Goal: Find specific page/section: Find specific page/section

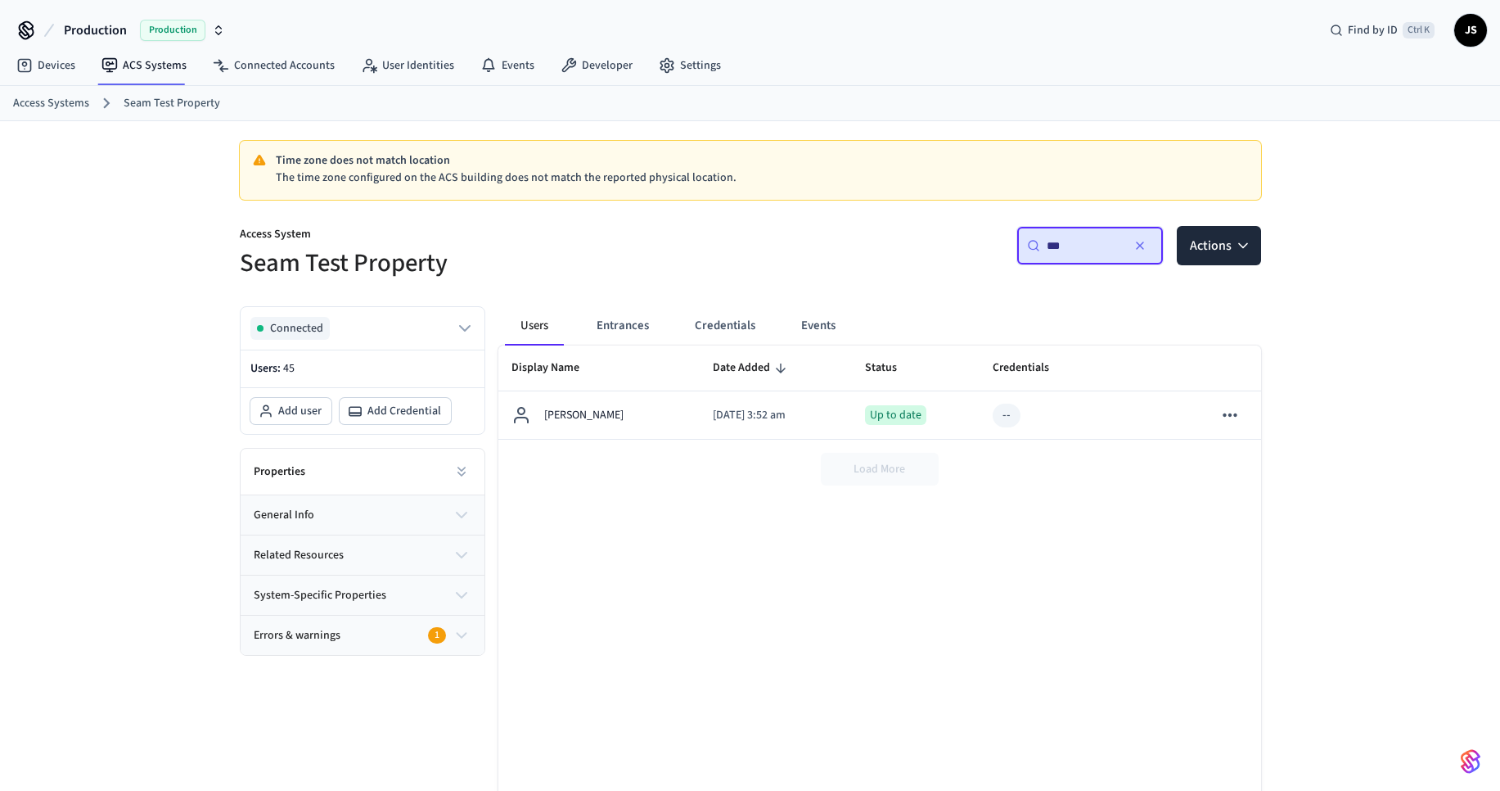
click at [70, 103] on link "Access Systems" at bounding box center [51, 103] width 76 height 17
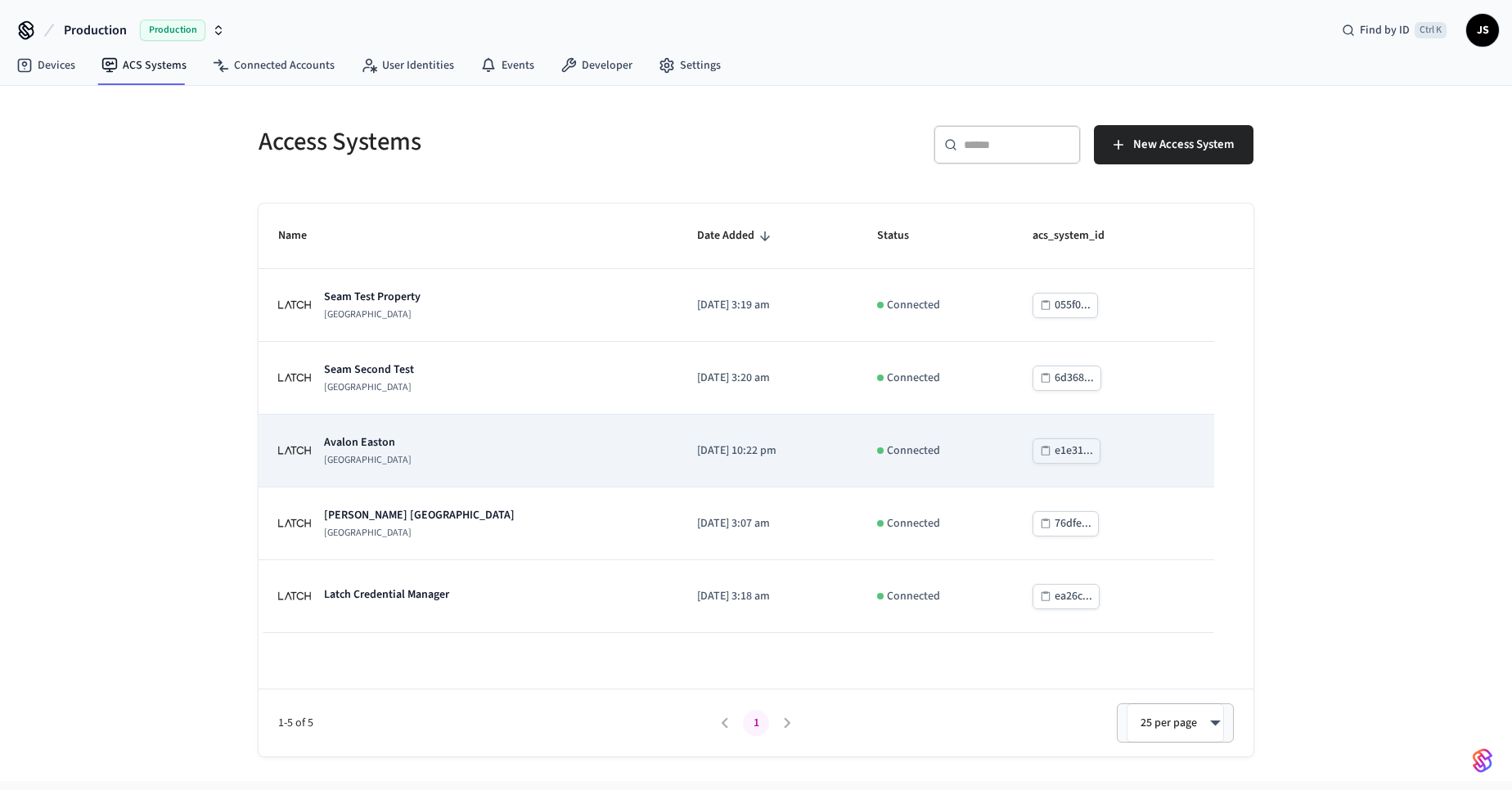
click at [370, 442] on p "Avalon Easton" at bounding box center [368, 442] width 88 height 16
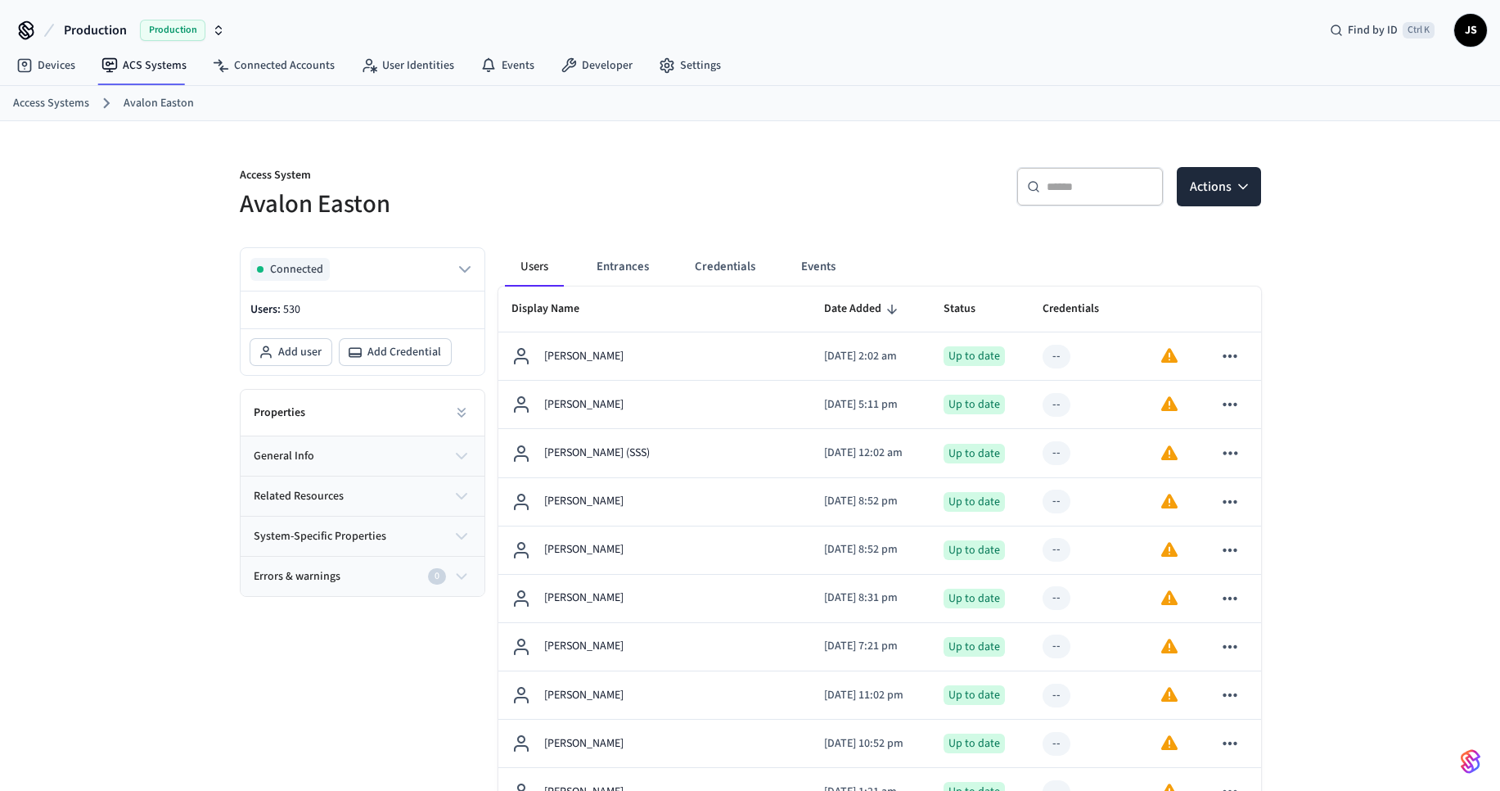
drag, startPoint x: 56, startPoint y: 102, endPoint x: 101, endPoint y: 134, distance: 55.2
click at [57, 102] on link "Access Systems" at bounding box center [51, 103] width 76 height 17
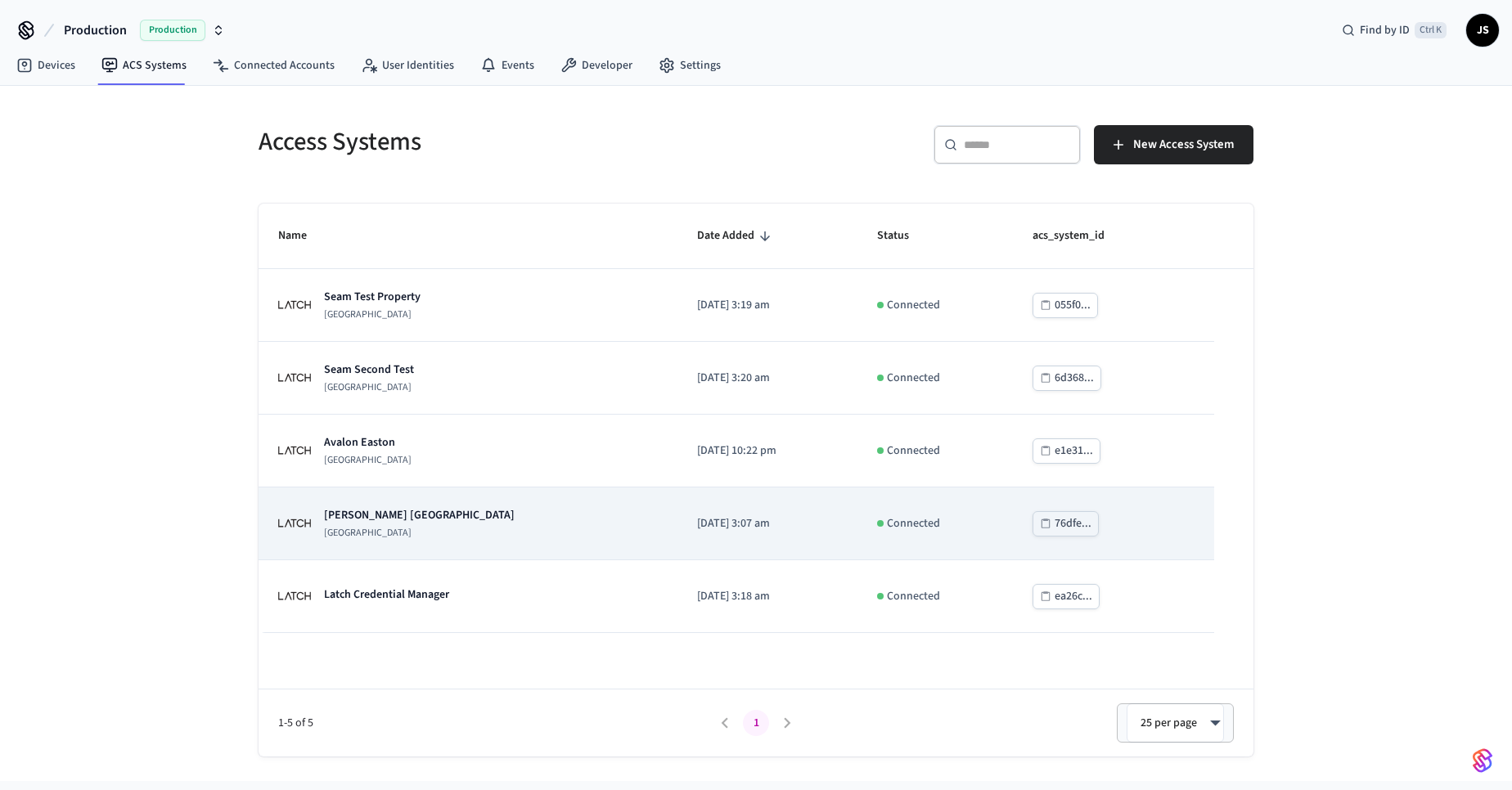
click at [395, 519] on p "[PERSON_NAME] [GEOGRAPHIC_DATA]" at bounding box center [419, 514] width 191 height 16
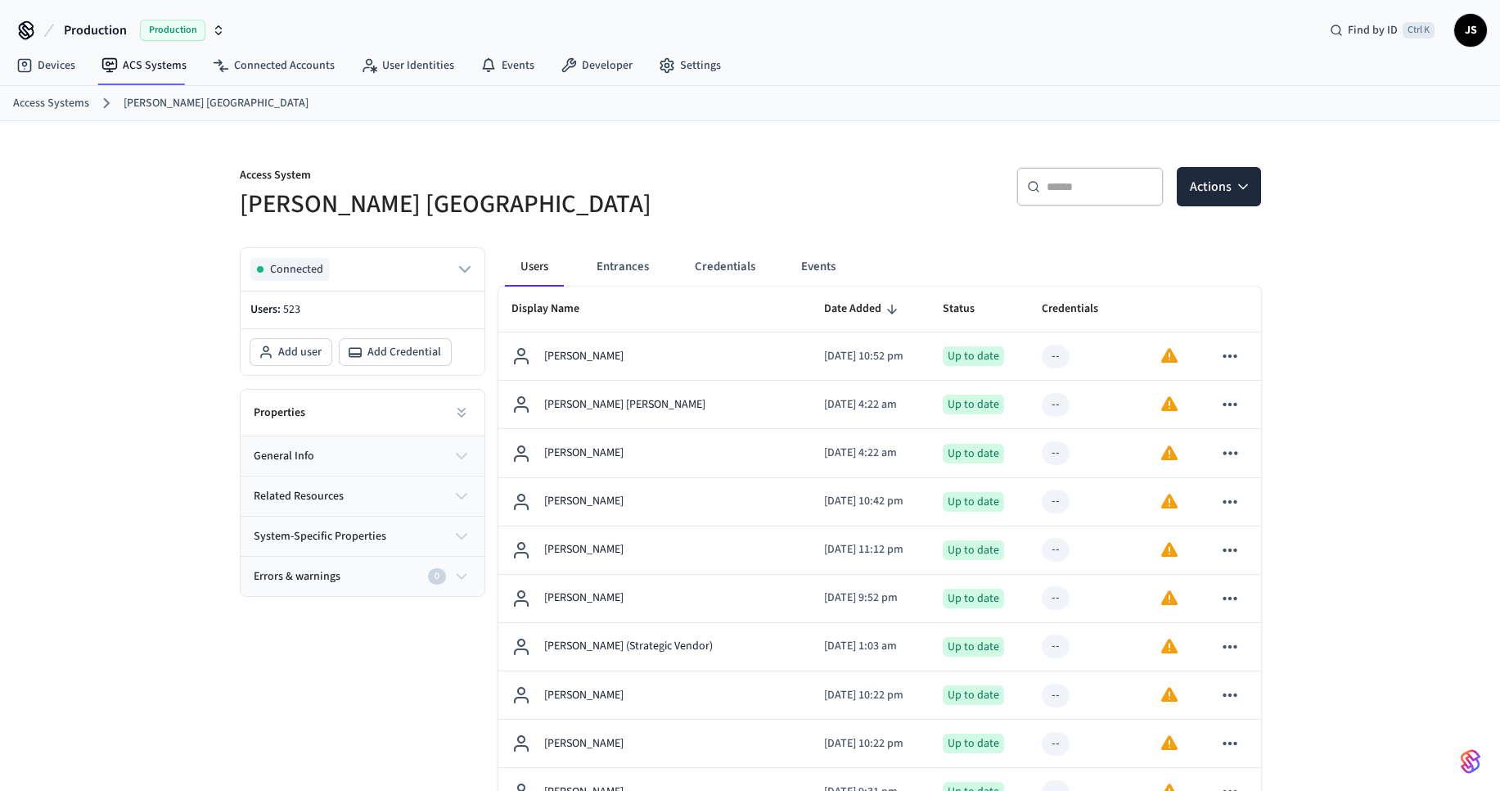
click at [1042, 206] on div "​ ​" at bounding box center [1090, 190] width 147 height 46
click at [1048, 193] on input "text" at bounding box center [1100, 186] width 106 height 16
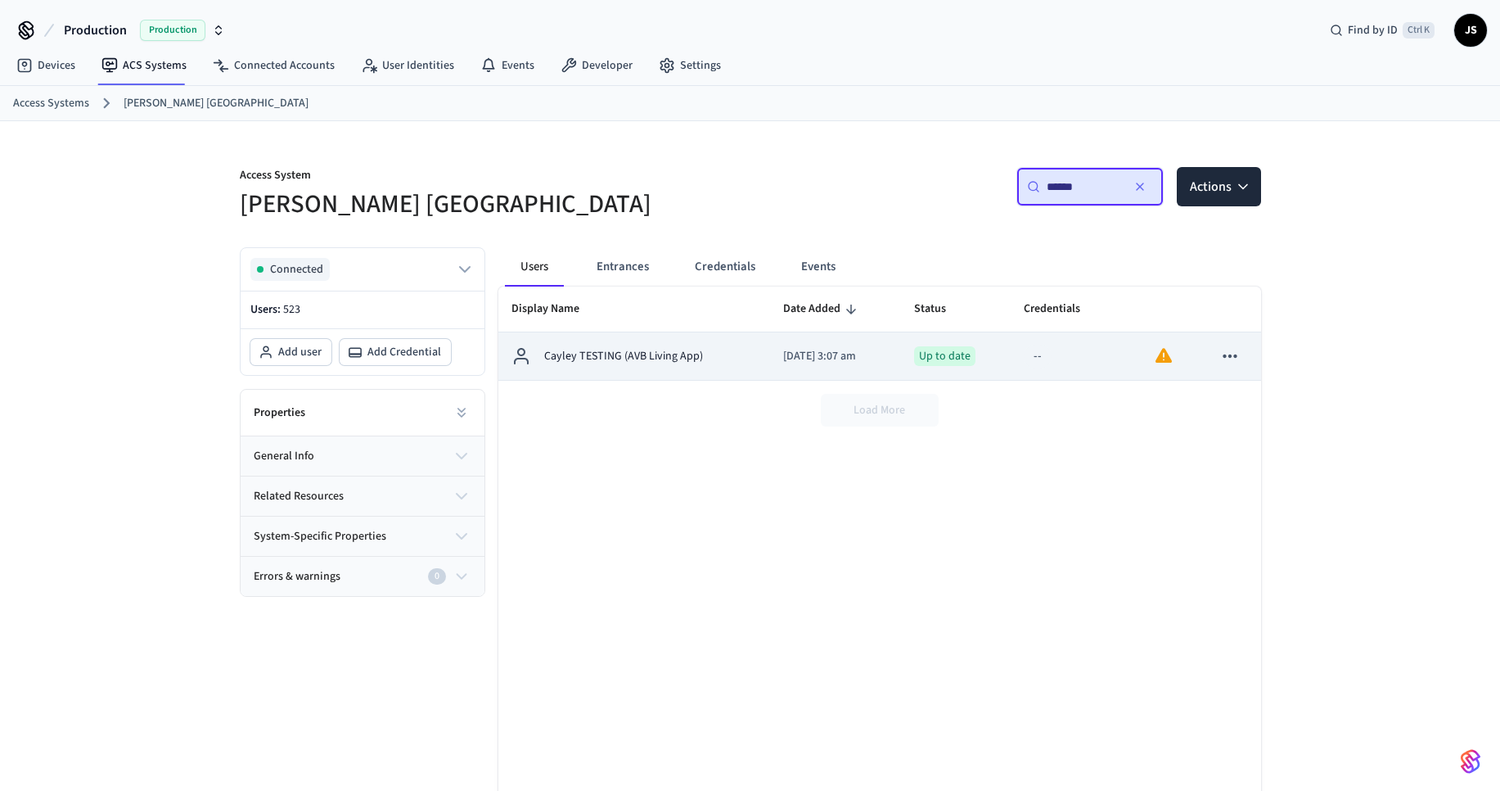
type input "******"
click at [647, 367] on td "Cayley TESTING (AVB Living App)" at bounding box center [634, 356] width 273 height 48
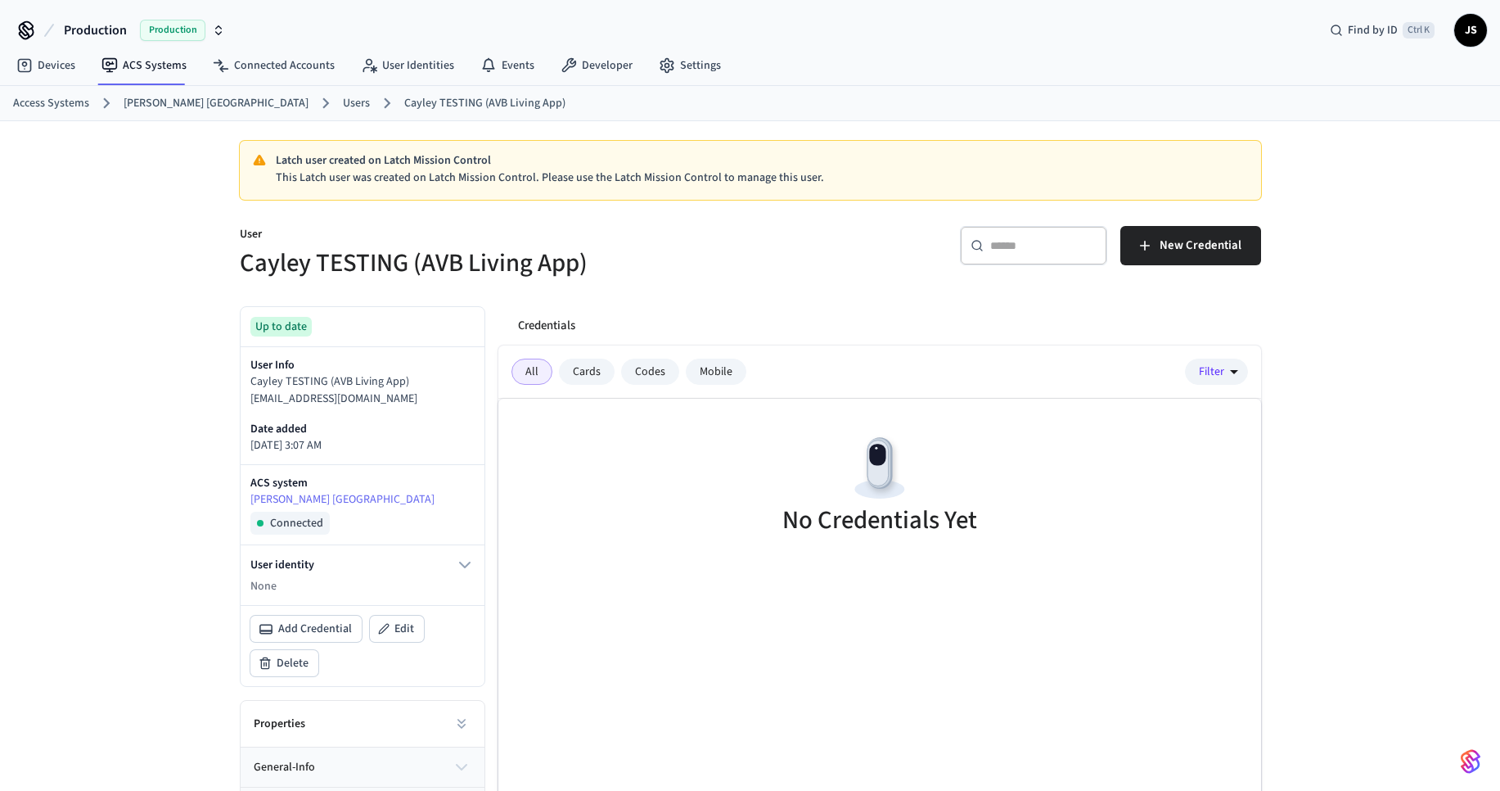
drag, startPoint x: 62, startPoint y: 105, endPoint x: 93, endPoint y: 120, distance: 34.4
click at [62, 103] on link "Access Systems" at bounding box center [51, 103] width 76 height 17
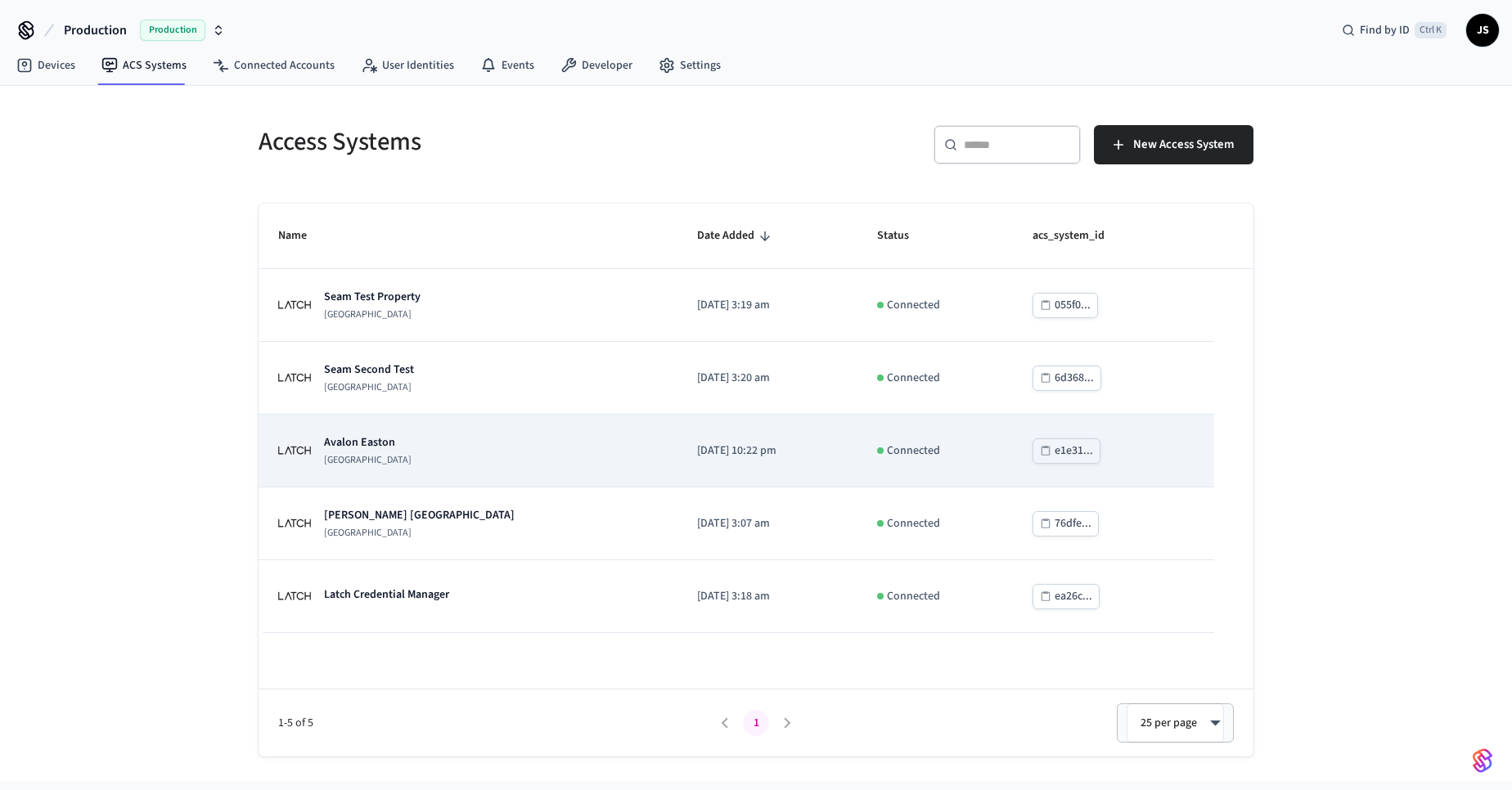
click at [368, 439] on p "Avalon Easton" at bounding box center [368, 442] width 88 height 16
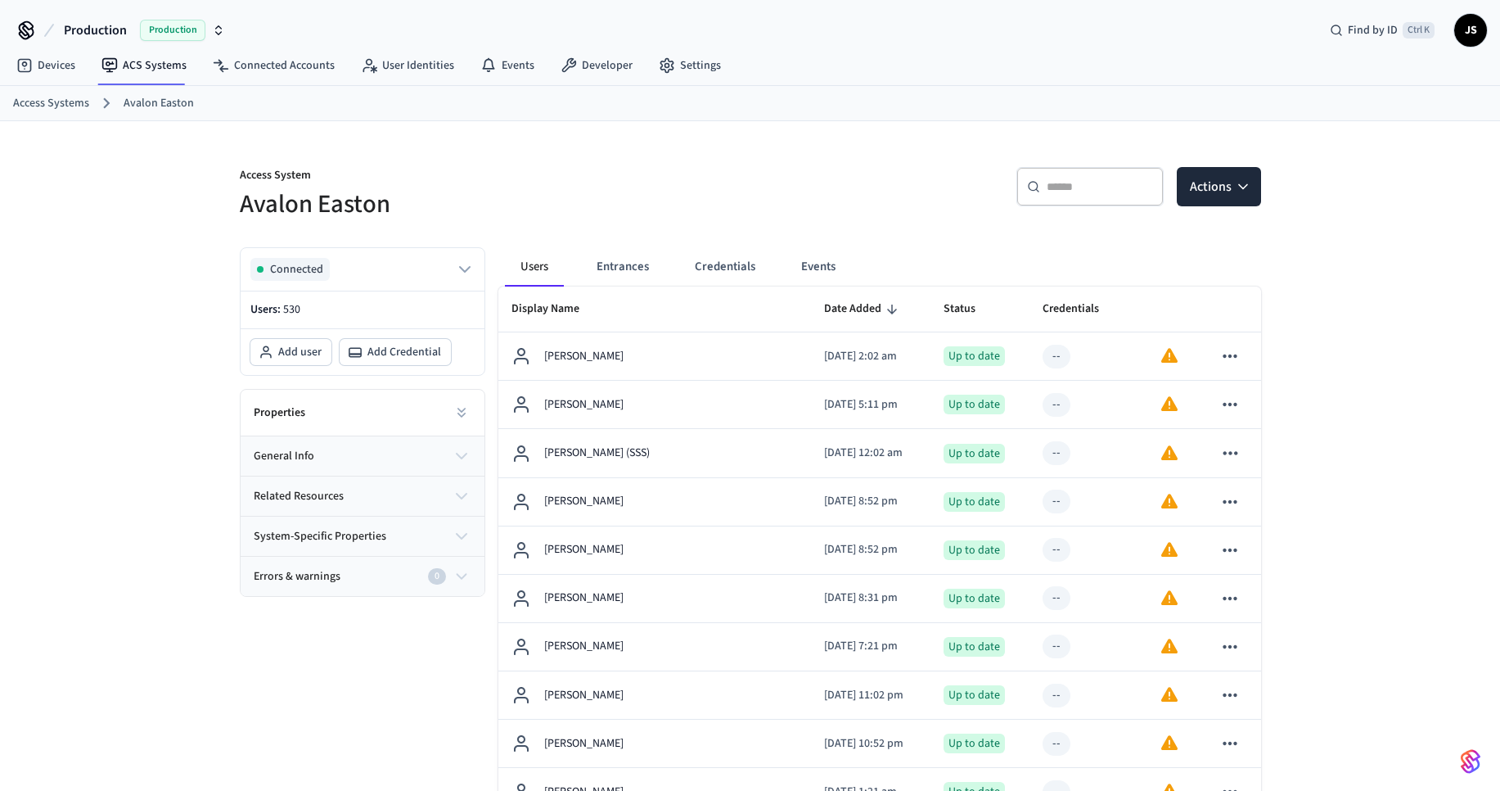
click at [1039, 191] on icon at bounding box center [1033, 186] width 13 height 13
click at [1069, 190] on input "text" at bounding box center [1100, 186] width 106 height 16
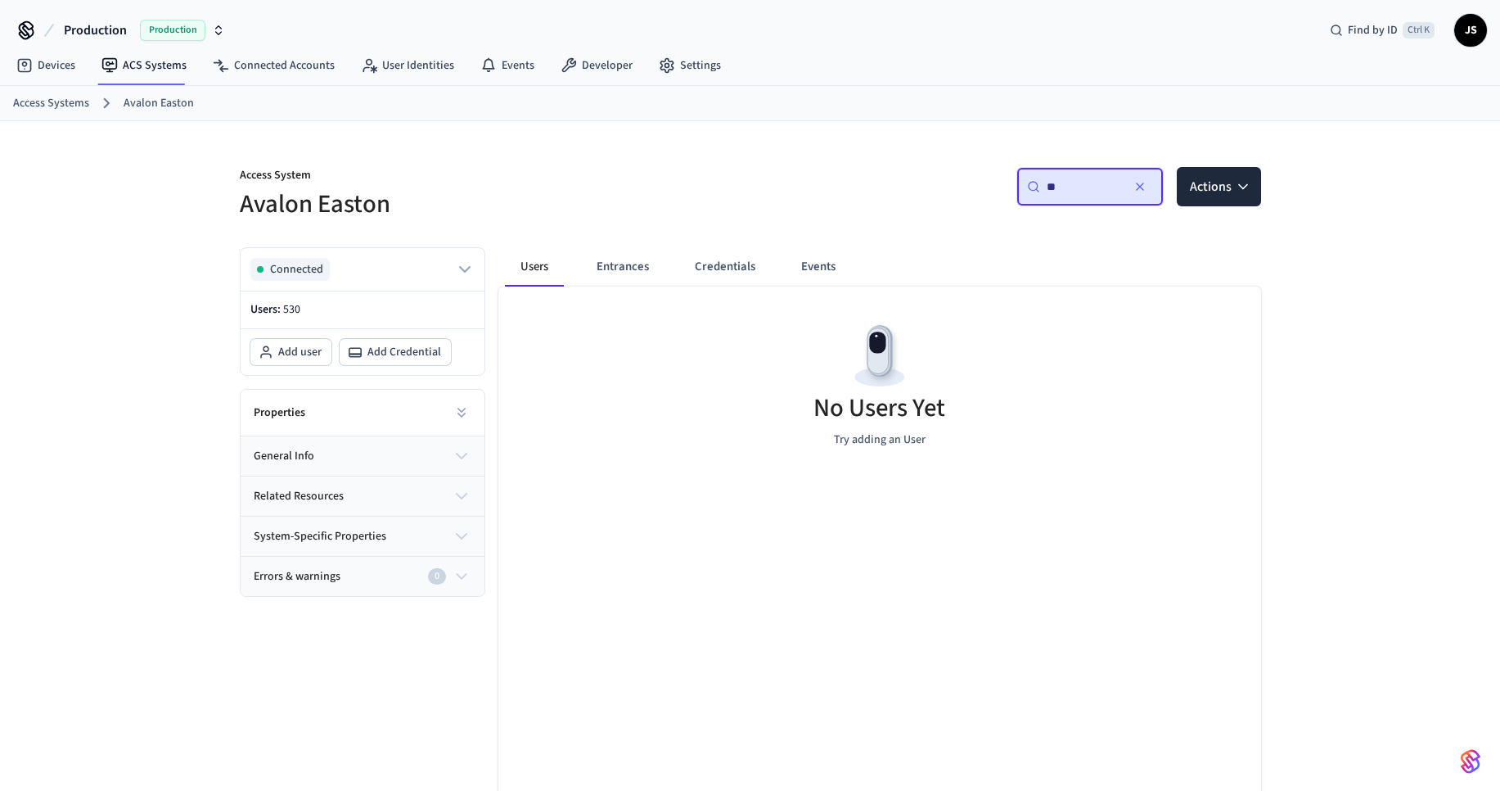
type input "*"
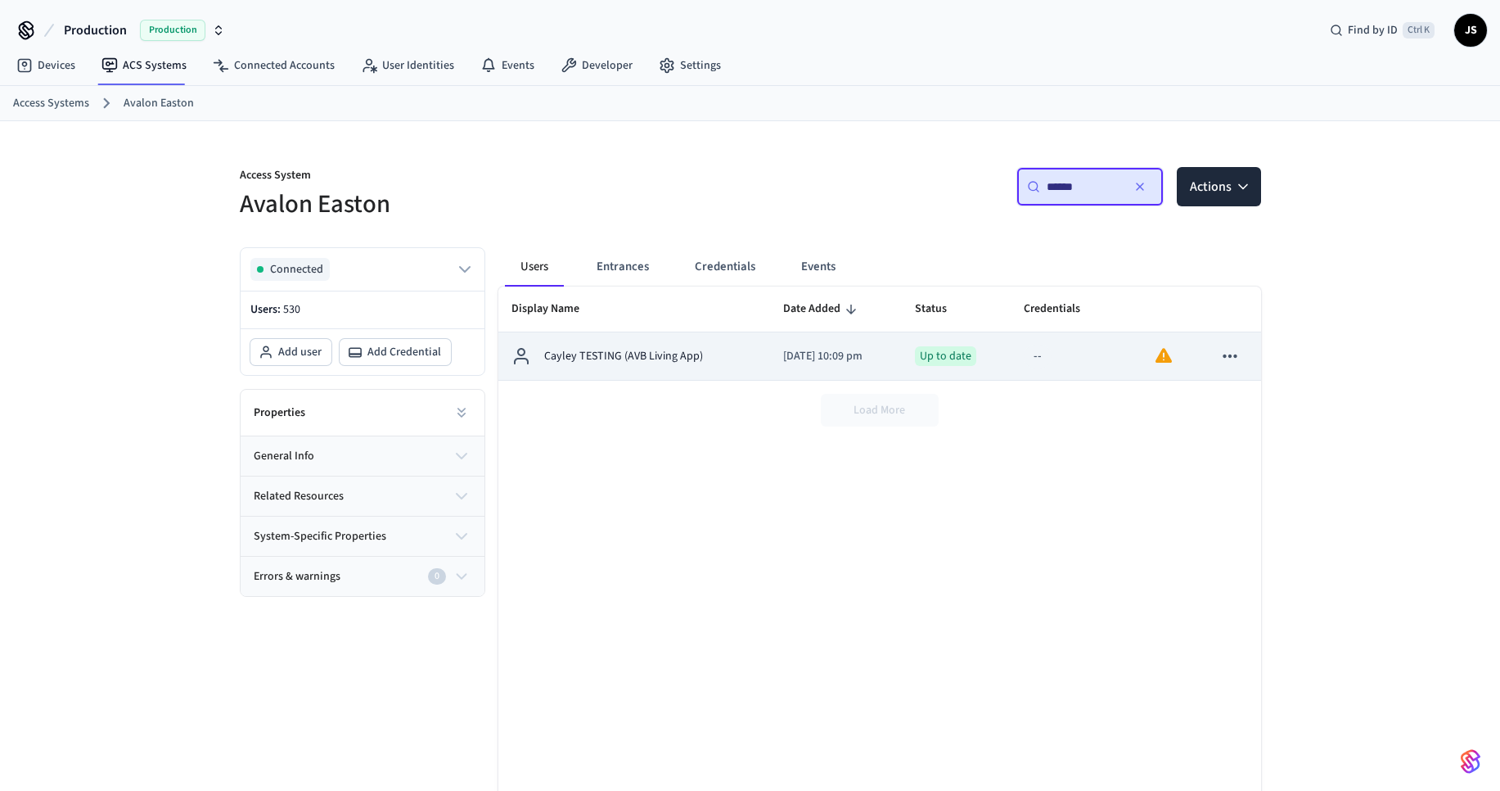
type input "******"
click at [683, 350] on p "Cayley TESTING (AVB Living App)" at bounding box center [623, 356] width 159 height 17
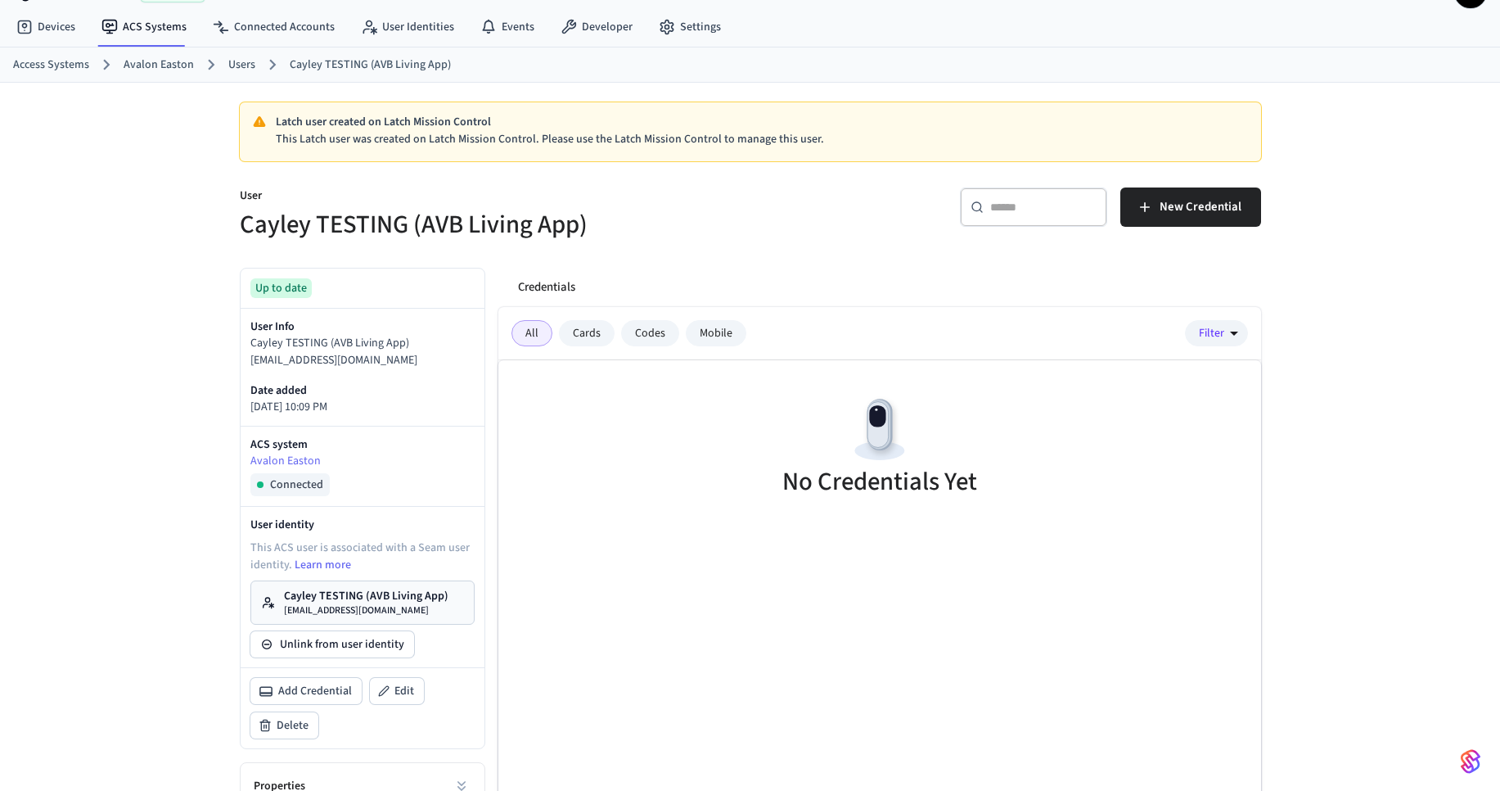
scroll to position [218, 0]
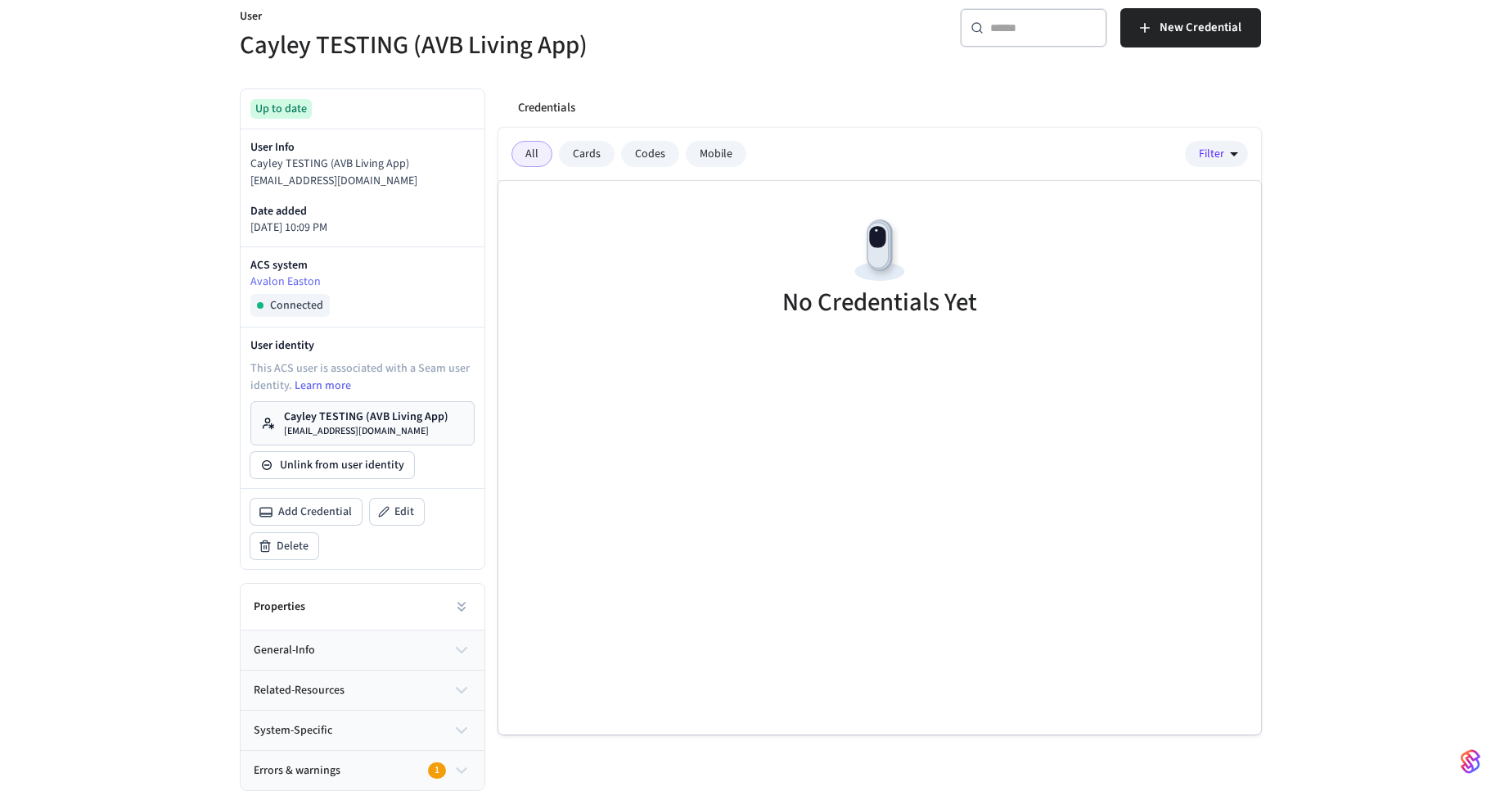
click at [707, 154] on div "Mobile" at bounding box center [716, 154] width 61 height 26
click at [699, 151] on div "Mobile" at bounding box center [716, 154] width 61 height 26
click at [701, 151] on div "Mobile" at bounding box center [716, 154] width 61 height 26
click at [701, 150] on div "Mobile" at bounding box center [716, 154] width 61 height 26
click at [701, 151] on div "Mobile" at bounding box center [716, 154] width 61 height 26
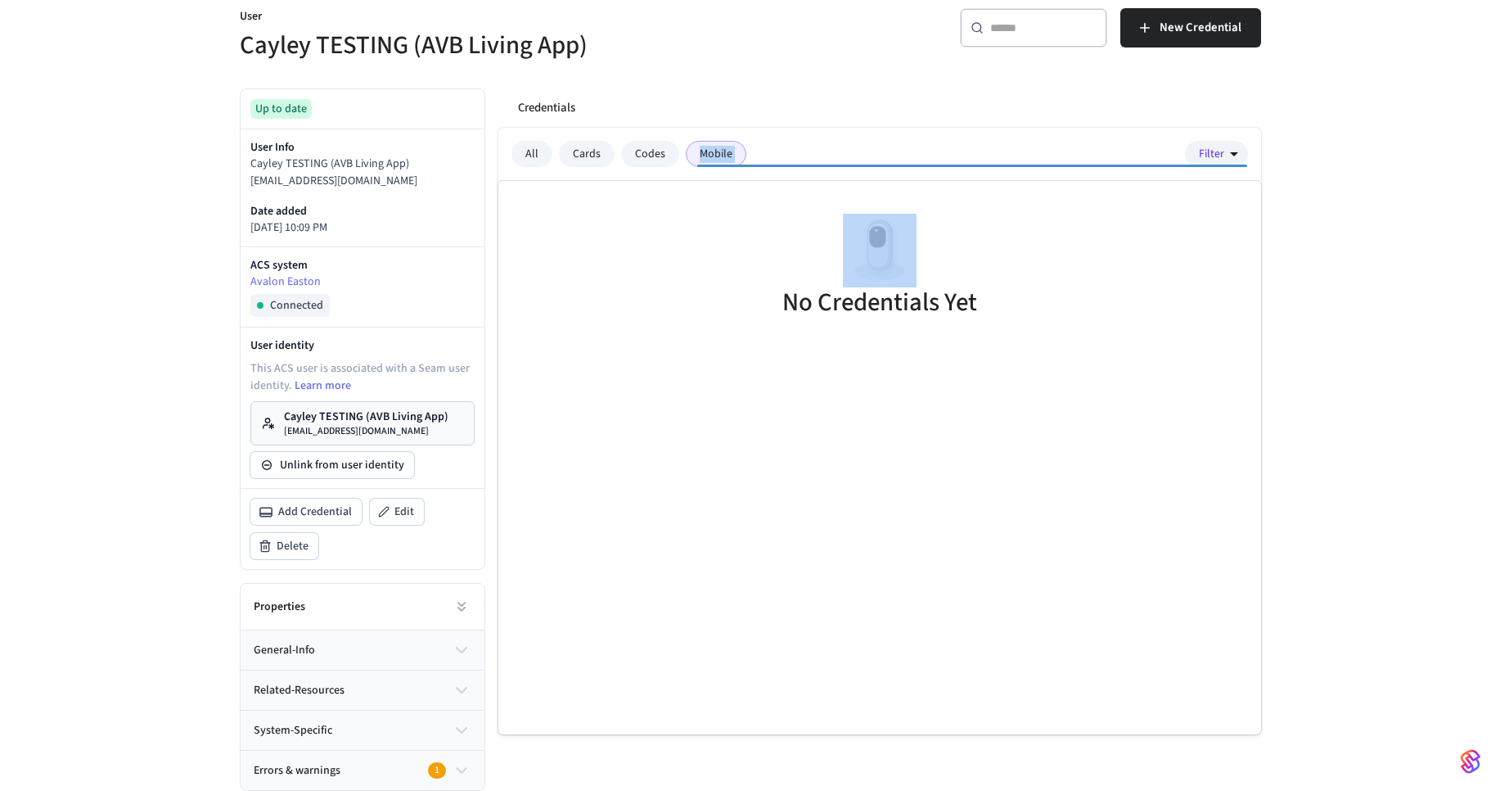
click at [701, 152] on div "Mobile" at bounding box center [716, 154] width 61 height 26
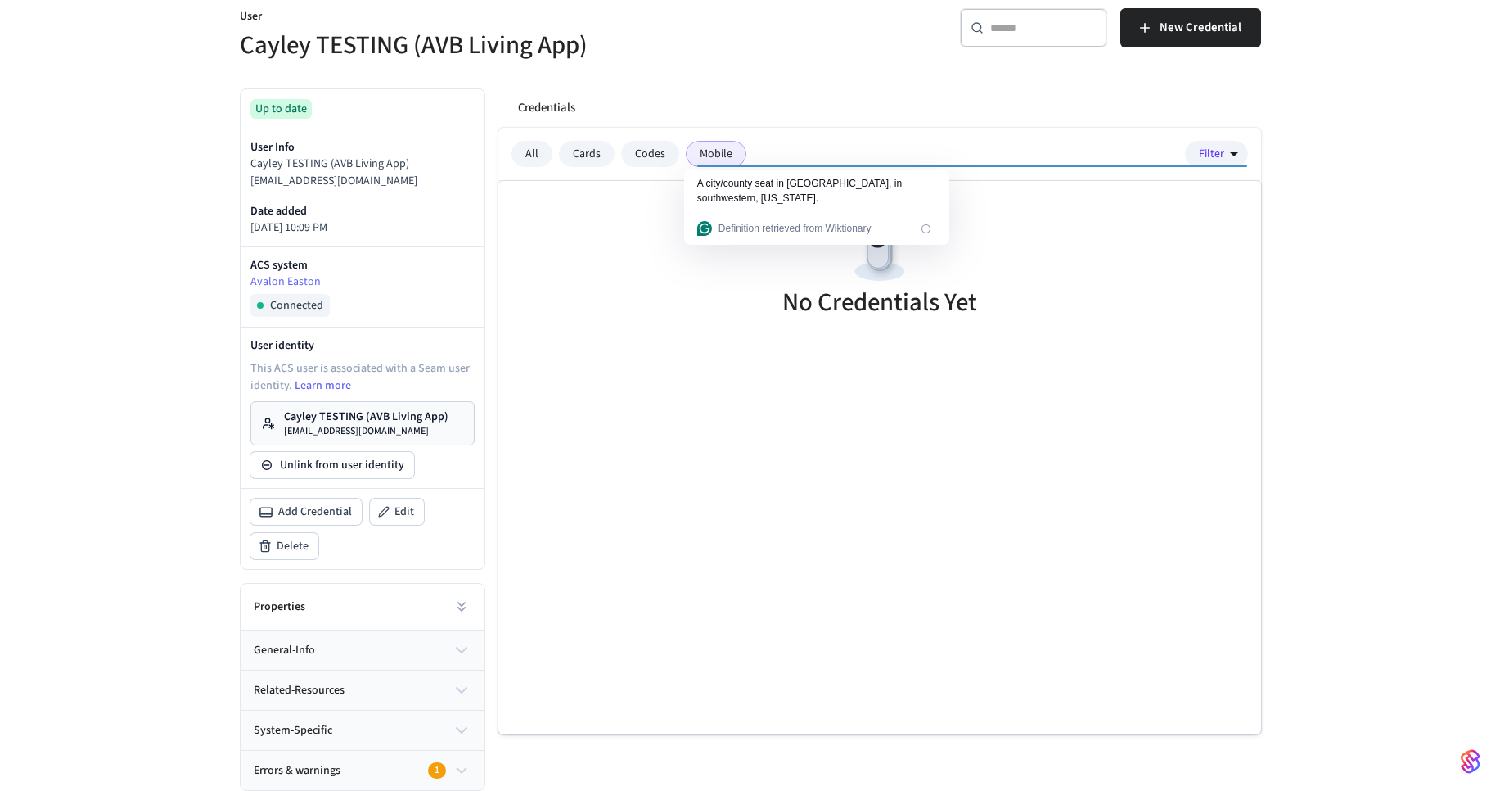
click at [638, 156] on div "Codes" at bounding box center [650, 154] width 58 height 26
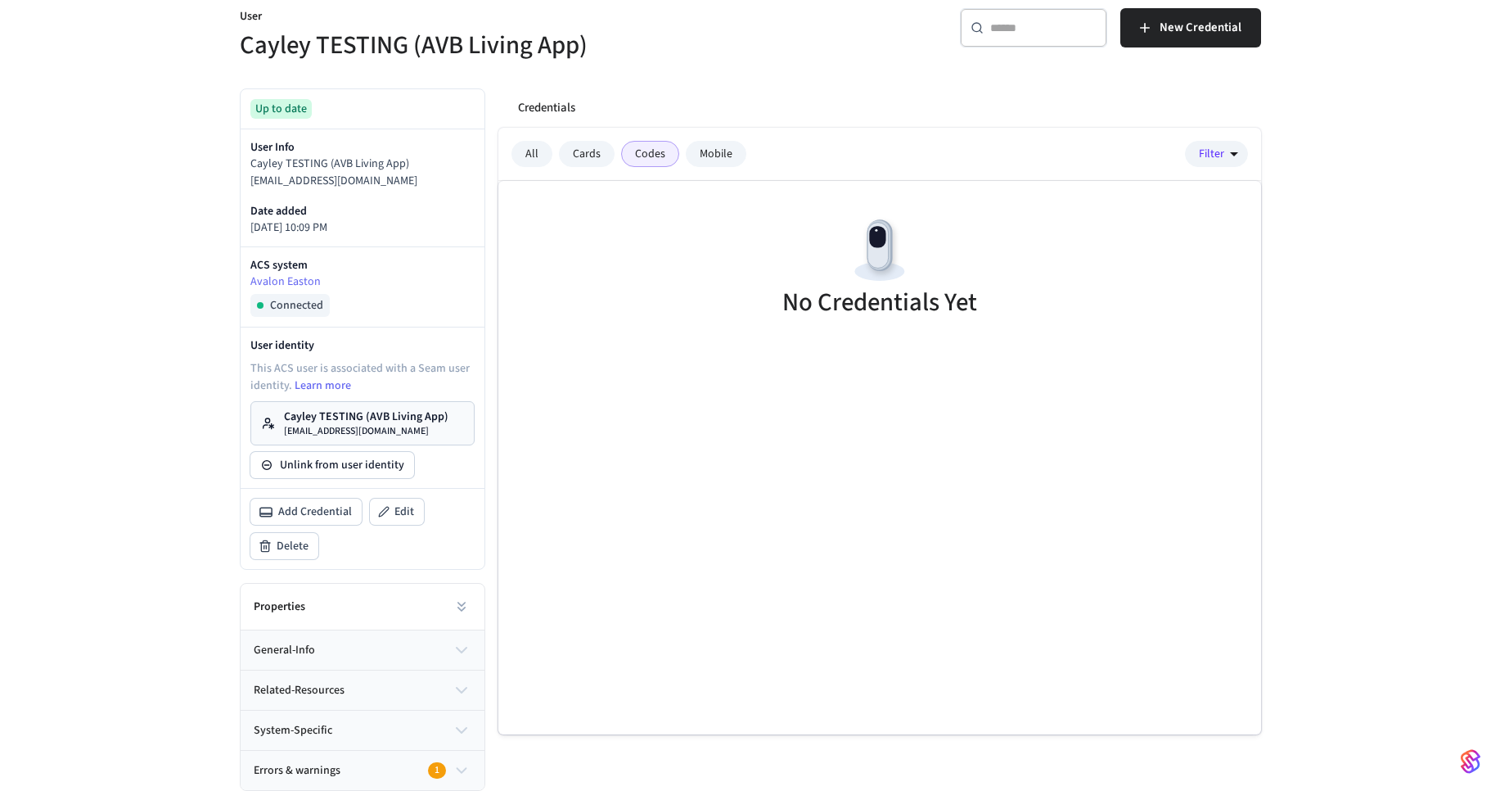
click at [588, 152] on div "Cards" at bounding box center [587, 154] width 56 height 26
click at [715, 155] on div "Mobile" at bounding box center [716, 154] width 61 height 26
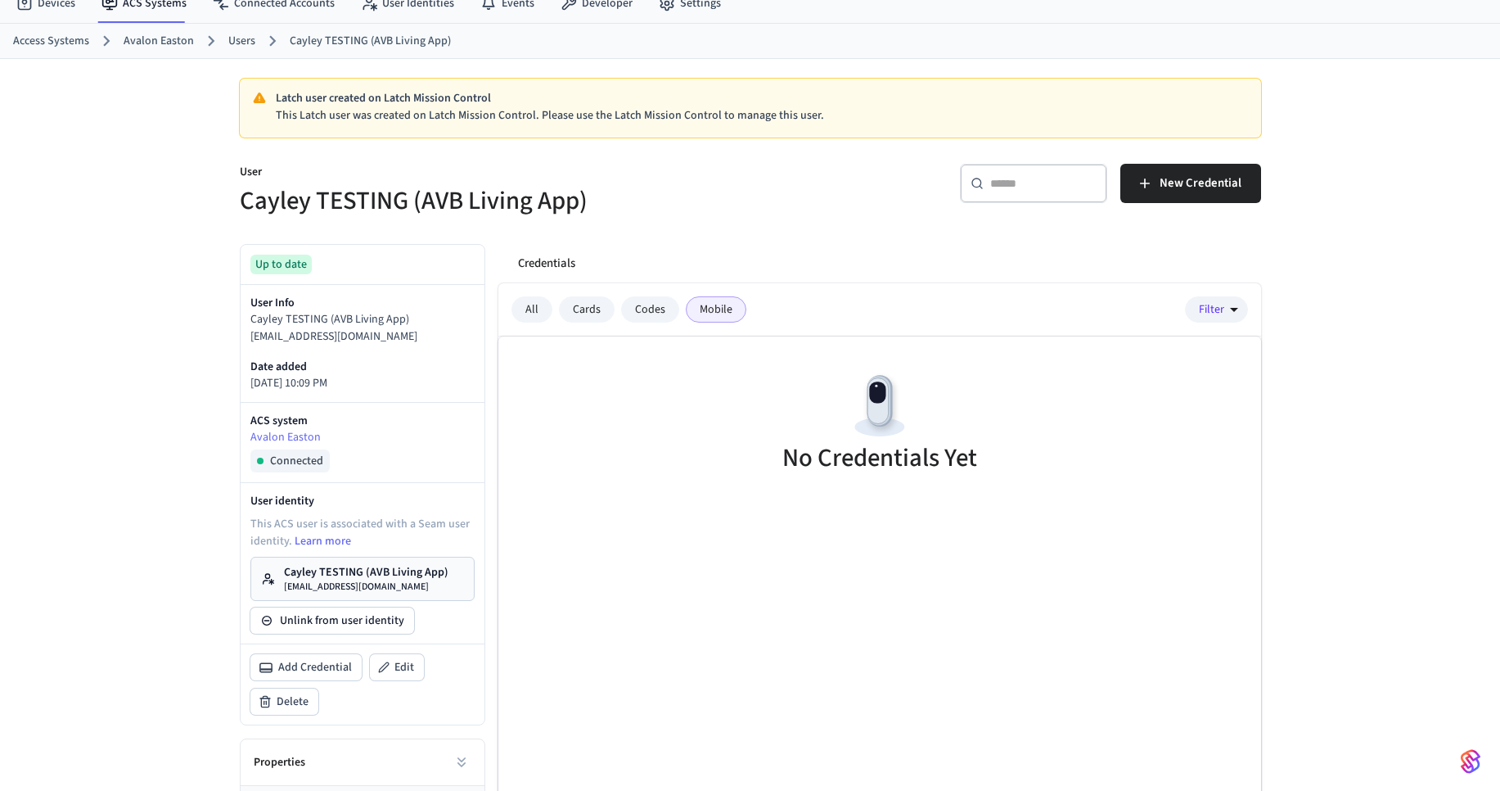
scroll to position [0, 0]
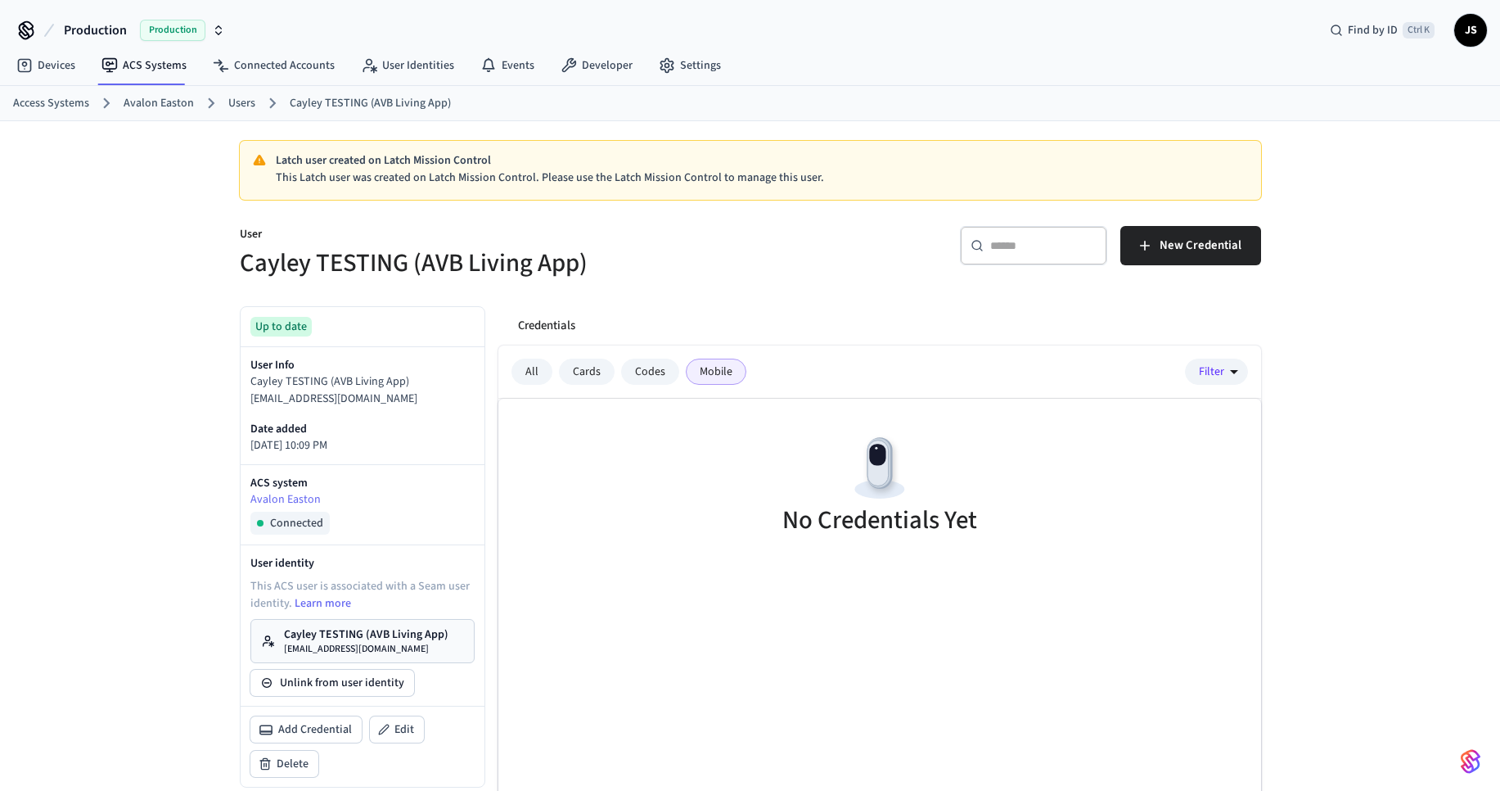
click at [323, 638] on p "Cayley TESTING (AVB Living App)" at bounding box center [366, 634] width 165 height 16
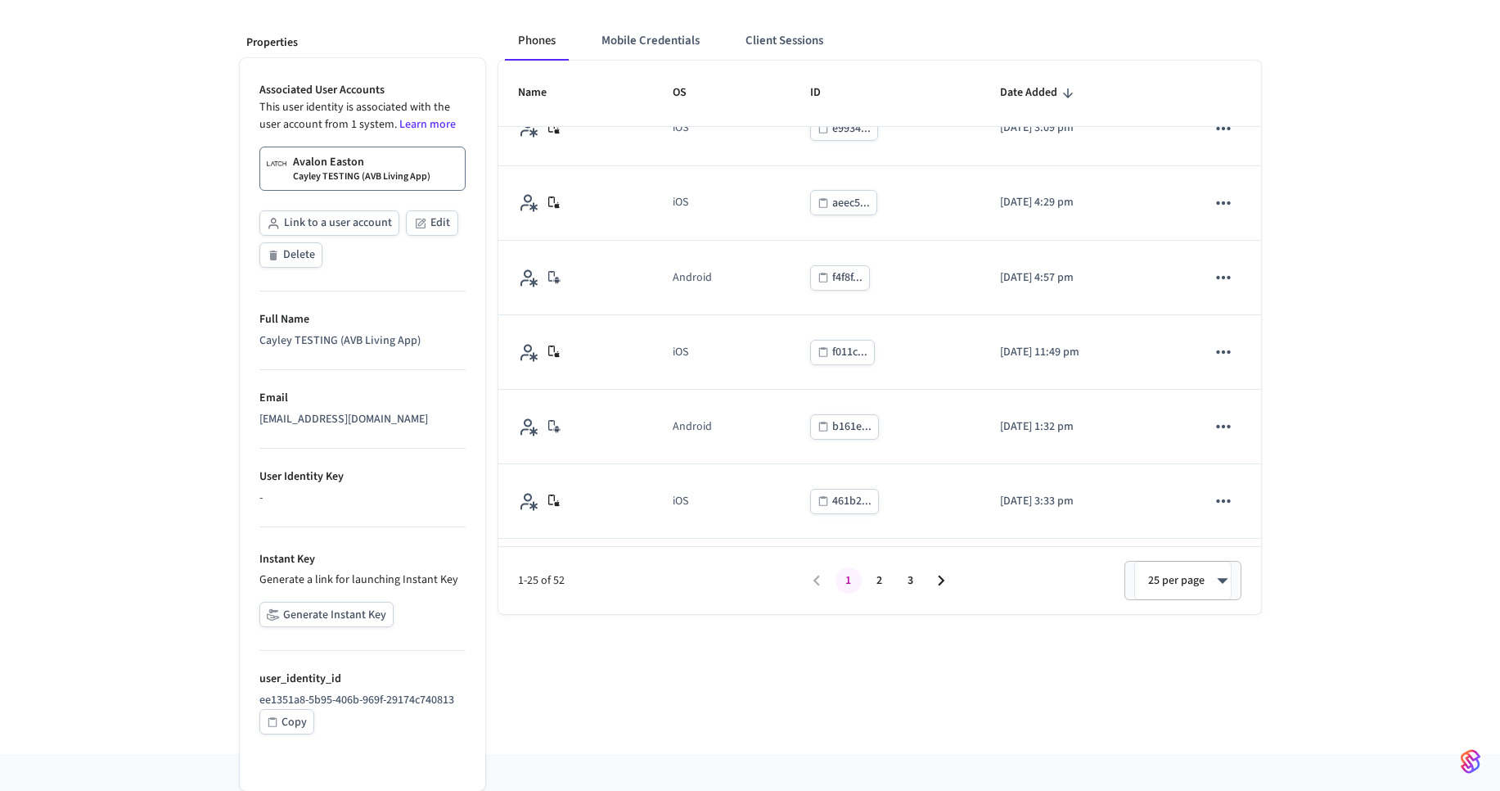
scroll to position [364, 0]
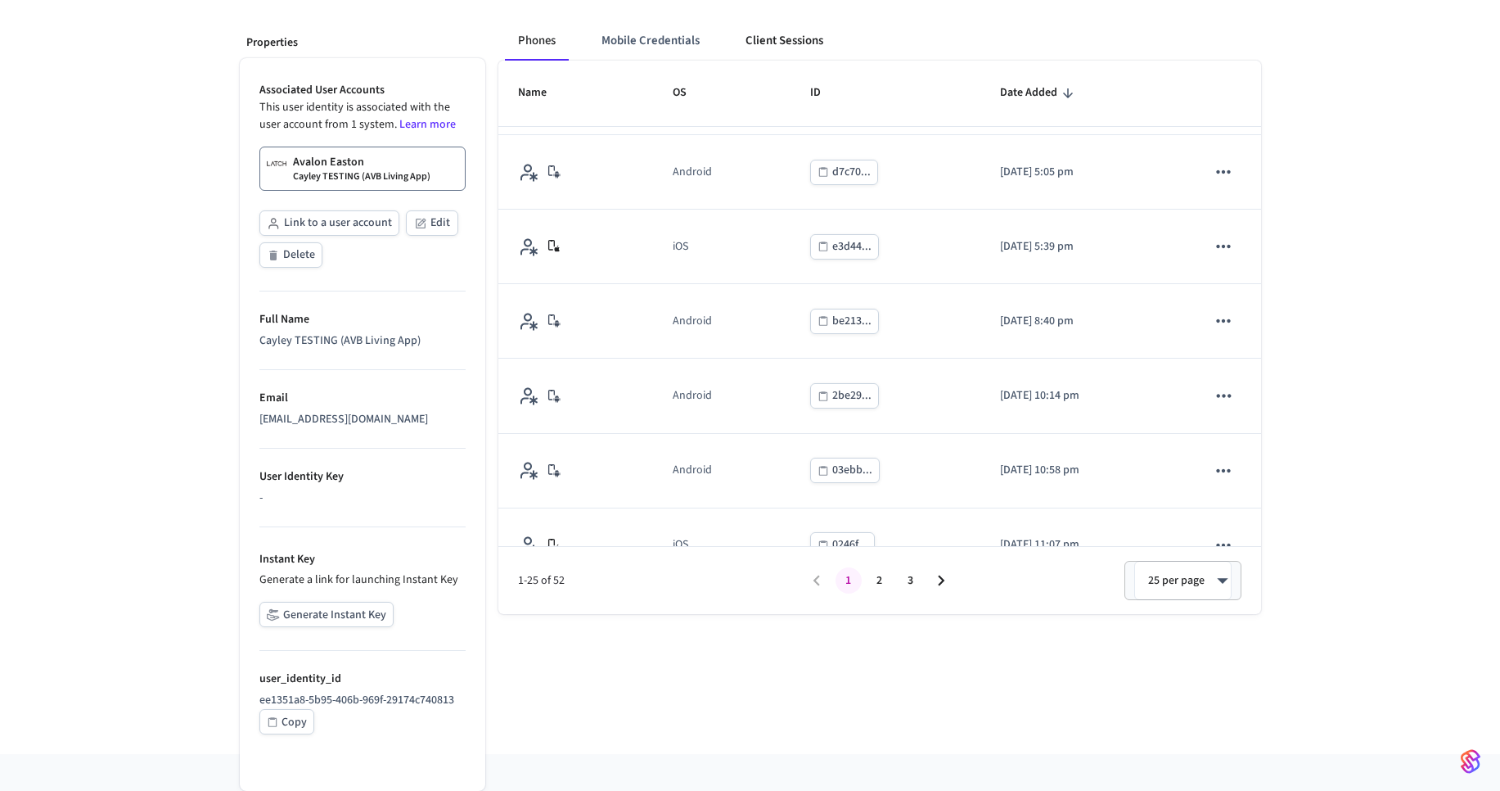
click at [778, 41] on button "Client Sessions" at bounding box center [785, 40] width 104 height 39
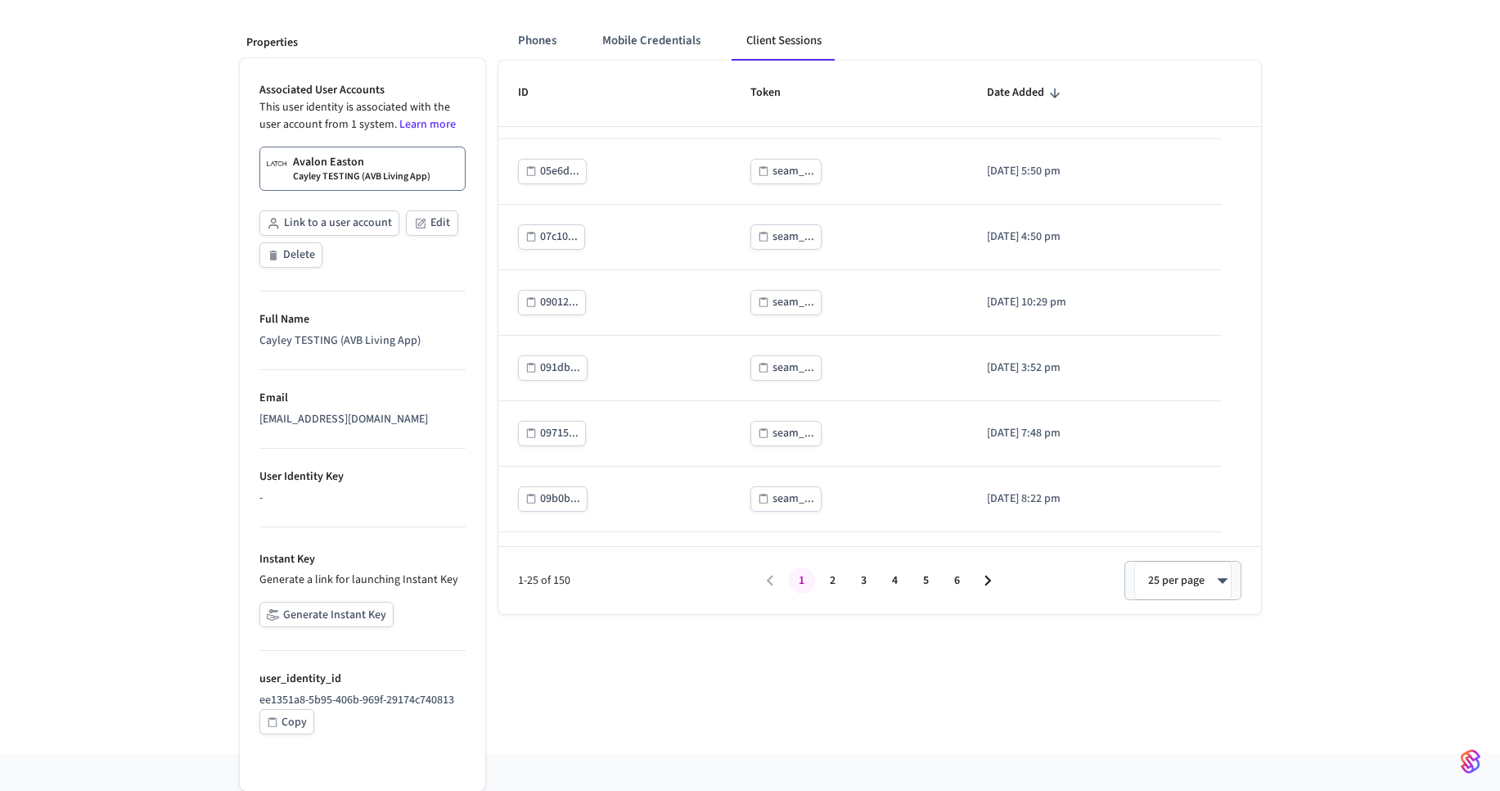
scroll to position [0, 0]
